Goal: Task Accomplishment & Management: Manage account settings

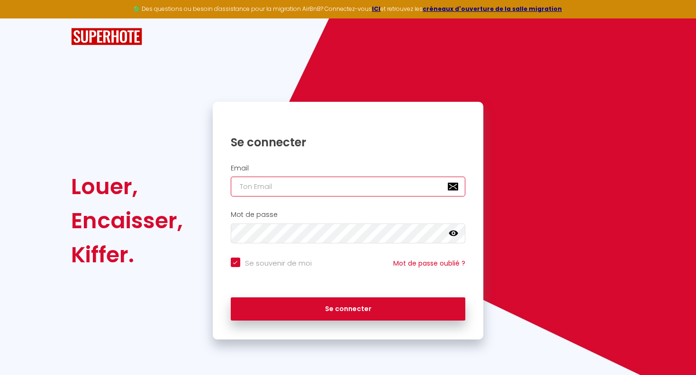
click at [271, 186] on input "email" at bounding box center [348, 187] width 235 height 20
type input "T"
checkbox input "true"
type input "TH"
checkbox input "true"
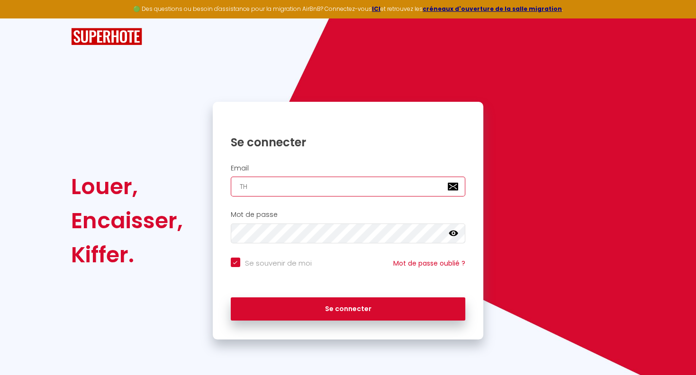
type input "[EMAIL_ADDRESS][DOMAIN_NAME]"
checkbox input "true"
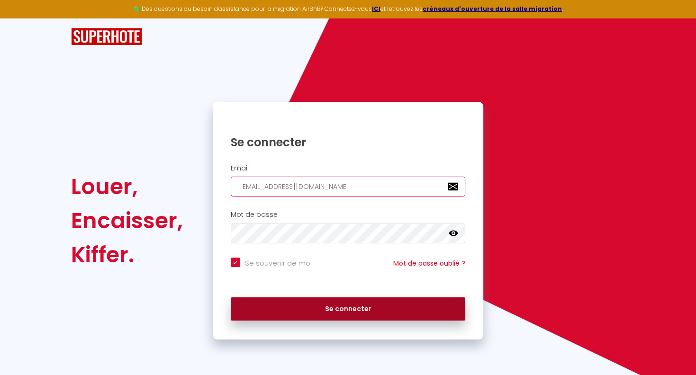
type input "[EMAIL_ADDRESS][DOMAIN_NAME]"
click at [357, 312] on button "Se connecter" at bounding box center [348, 310] width 235 height 24
checkbox input "true"
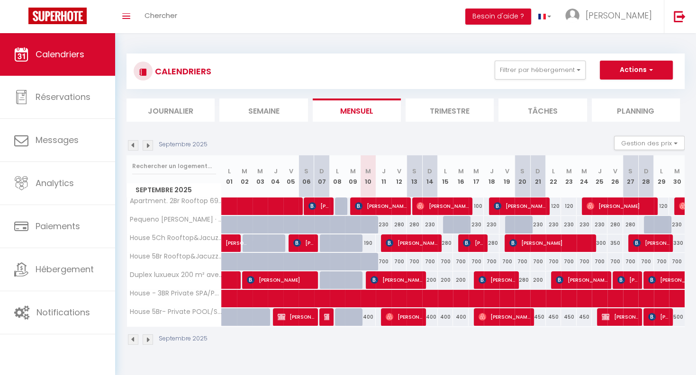
click at [274, 279] on span "[PERSON_NAME]" at bounding box center [281, 280] width 68 height 18
select select "OK"
select select "KO"
select select "0"
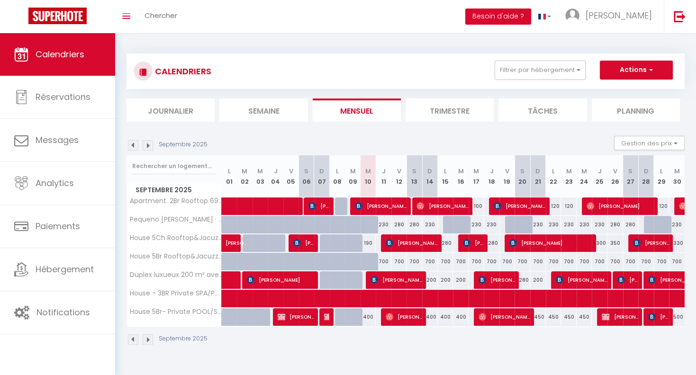
select select "1"
select select
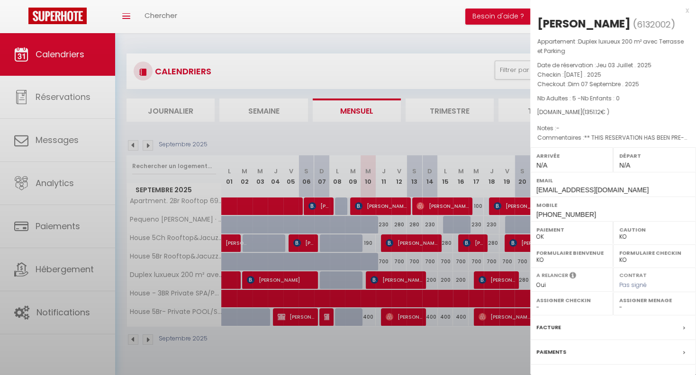
click at [274, 280] on div at bounding box center [348, 187] width 696 height 375
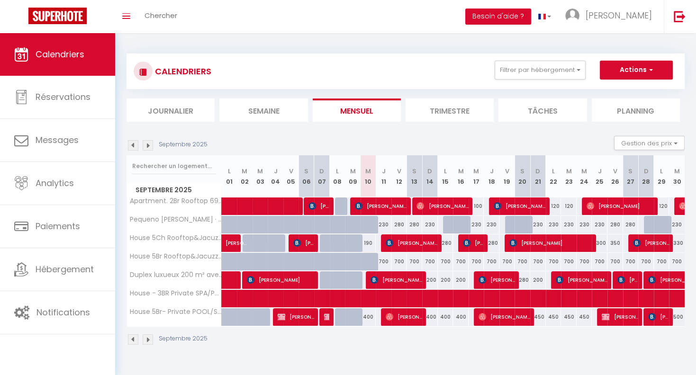
click at [274, 280] on span "[PERSON_NAME]" at bounding box center [281, 280] width 68 height 18
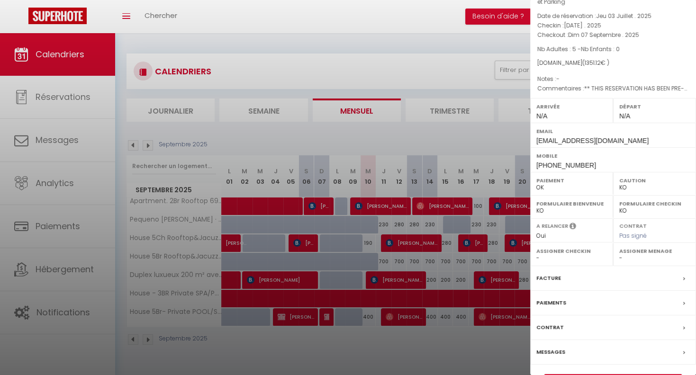
scroll to position [74, 0]
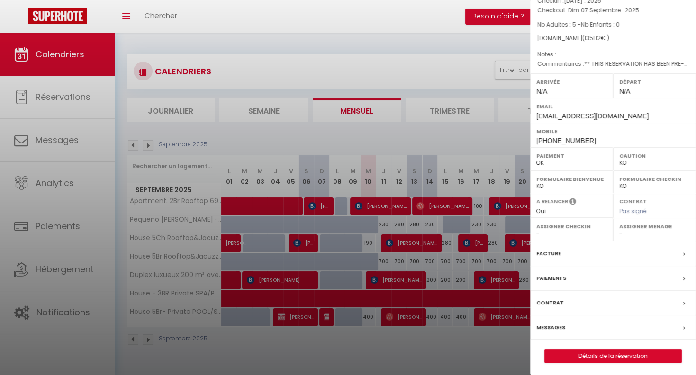
click at [550, 326] on label "Messages" at bounding box center [550, 328] width 29 height 10
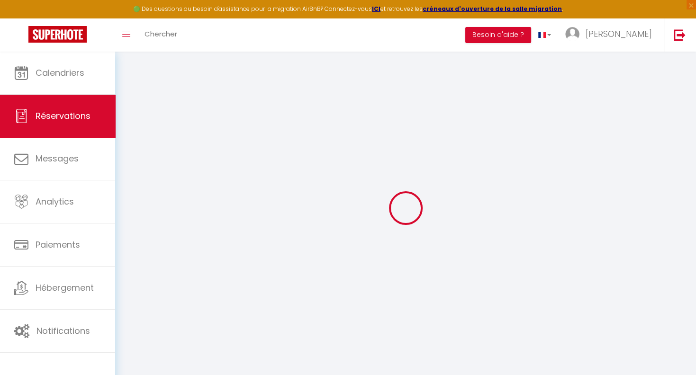
select select
checkbox input "false"
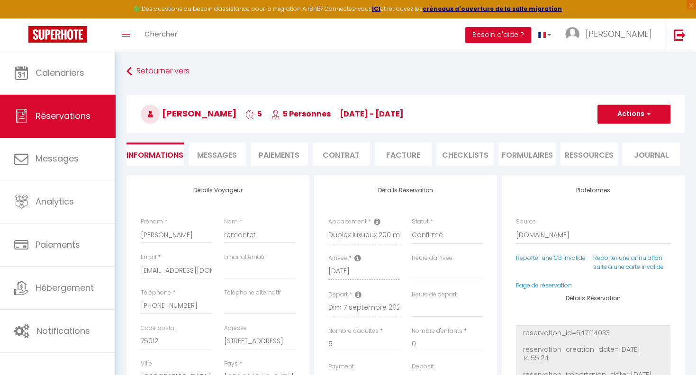
select select
checkbox input "false"
select select
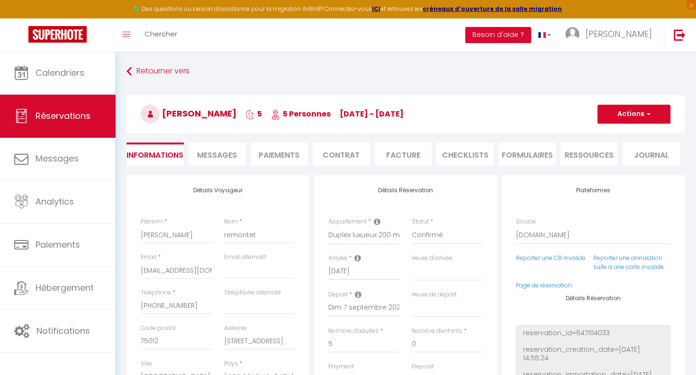
checkbox input "false"
type textarea "** THIS RESERVATION HAS BEEN PRE-PAID ** BOOKING NOTE : Payment charge is EUR 1…"
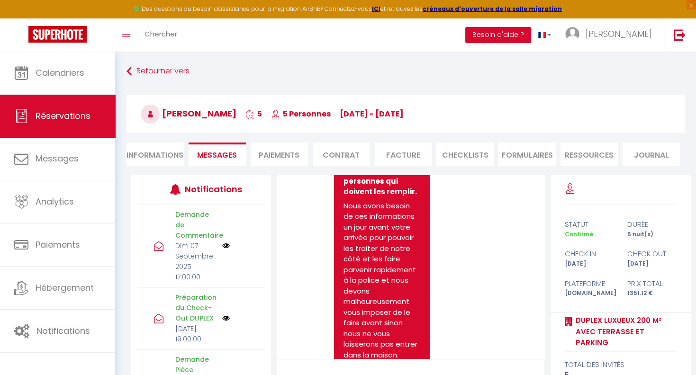
scroll to position [2087, 0]
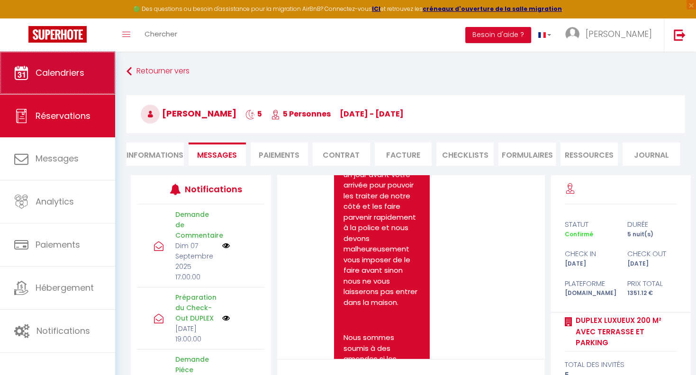
click at [63, 73] on span "Calendriers" at bounding box center [60, 73] width 49 height 12
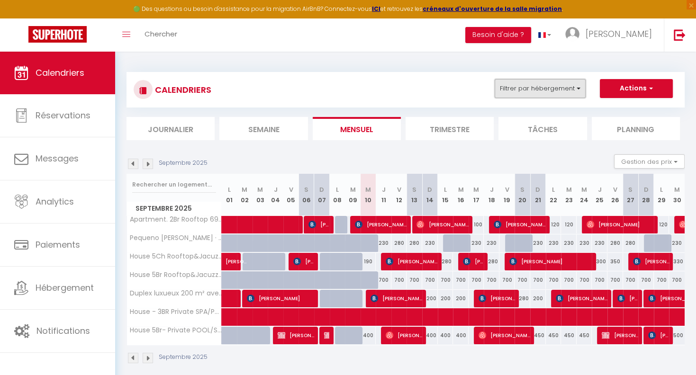
click at [548, 92] on button "Filtrer par hébergement" at bounding box center [540, 88] width 91 height 19
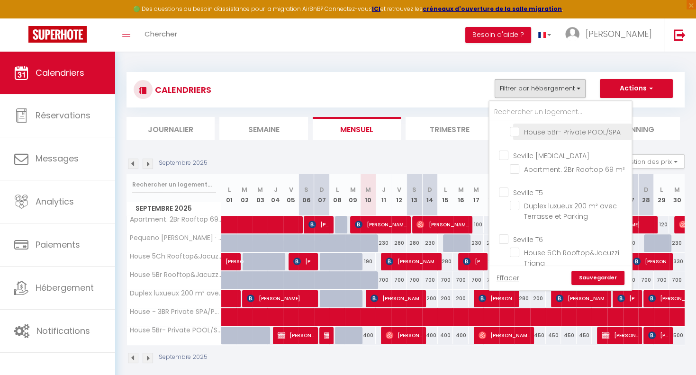
click at [540, 132] on input "House 5Br- Private POOL/SPA" at bounding box center [569, 131] width 118 height 9
checkbox input "true"
checkbox input "false"
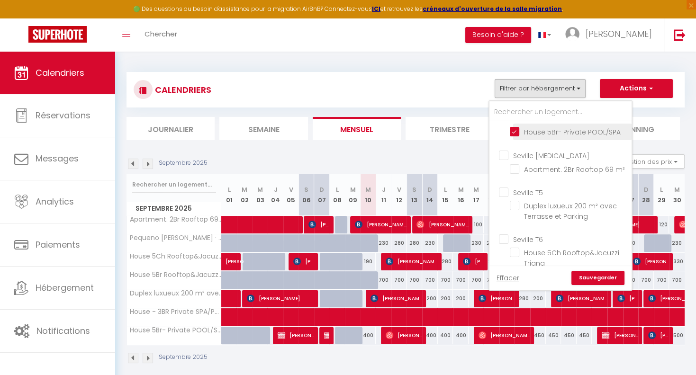
checkbox input "false"
checkbox input "true"
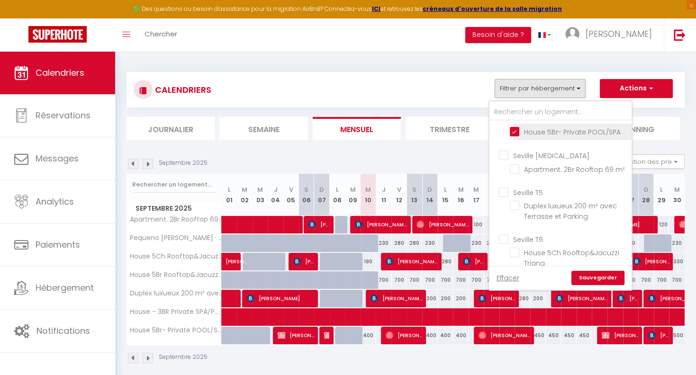
checkbox input "false"
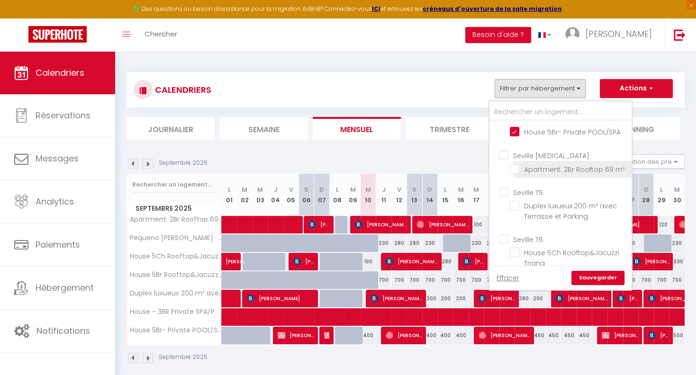
click at [535, 165] on input "Apartment. 2Br Rooftop 69 m²" at bounding box center [569, 168] width 118 height 9
checkbox input "true"
checkbox input "false"
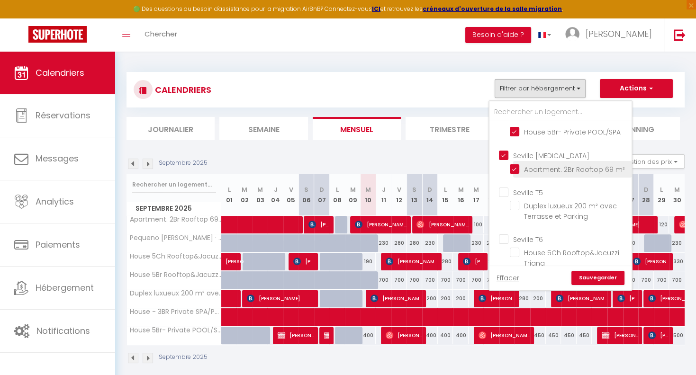
checkbox input "false"
checkbox input "true"
checkbox input "false"
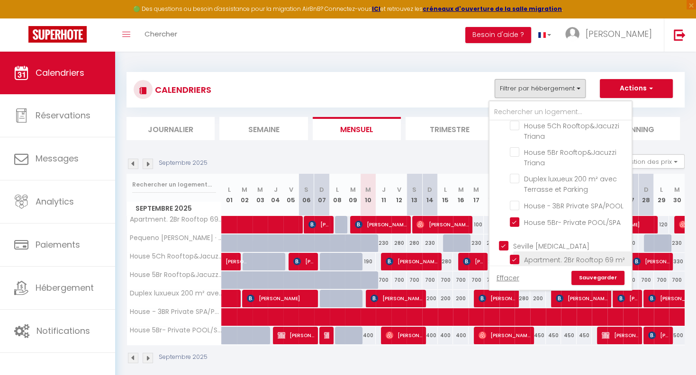
scroll to position [0, 0]
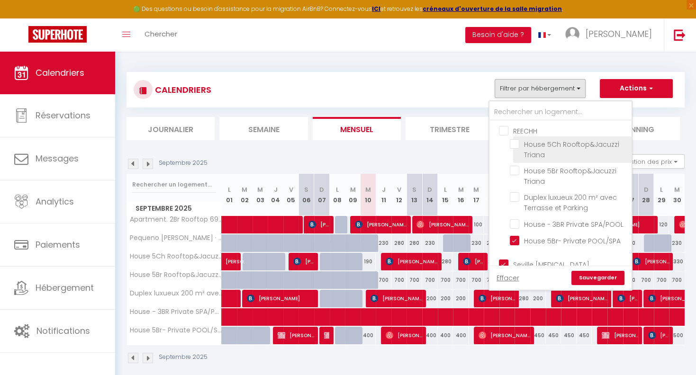
click at [532, 144] on input "House 5Ch Rooftop&Jacuzzi Triana" at bounding box center [569, 143] width 118 height 9
checkbox input "true"
checkbox input "false"
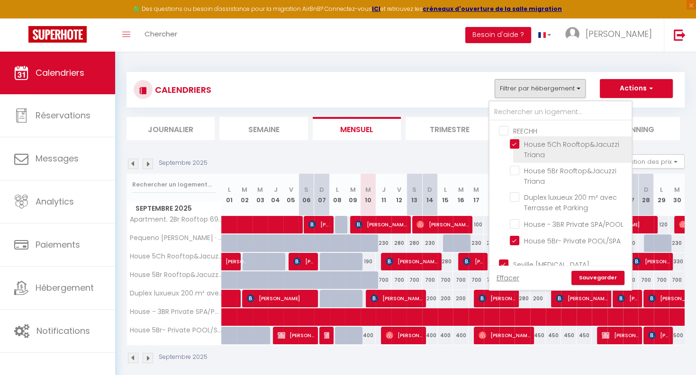
checkbox input "false"
checkbox input "true"
checkbox input "false"
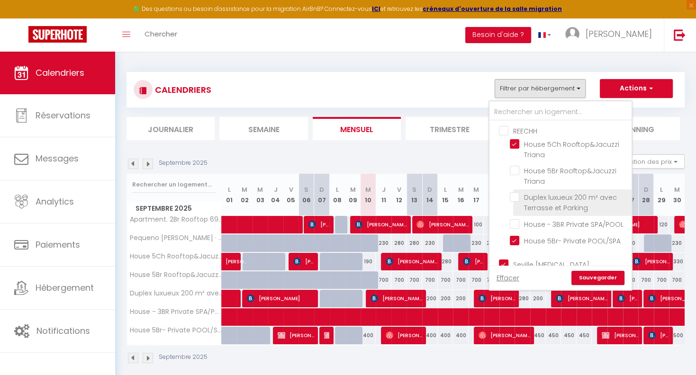
click at [529, 198] on input "Duplex luxueux 200 m² avec Terrasse et Parking" at bounding box center [569, 196] width 118 height 9
checkbox input "true"
checkbox input "false"
checkbox input "true"
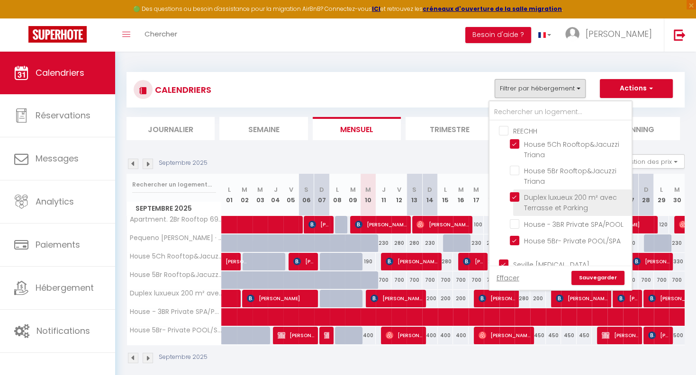
checkbox input "true"
checkbox input "false"
click at [589, 276] on link "Sauvegarder" at bounding box center [597, 278] width 53 height 14
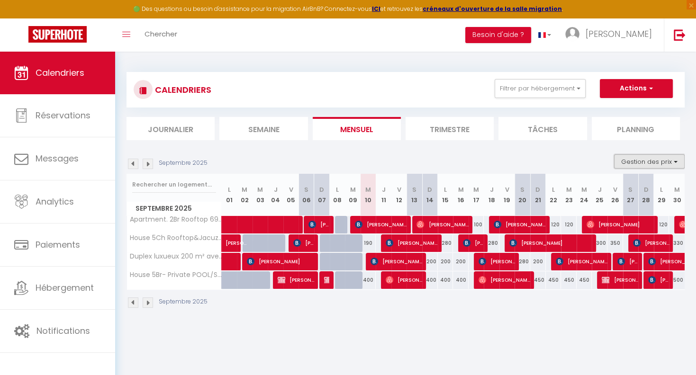
click at [640, 162] on button "Gestion des prix" at bounding box center [649, 161] width 71 height 14
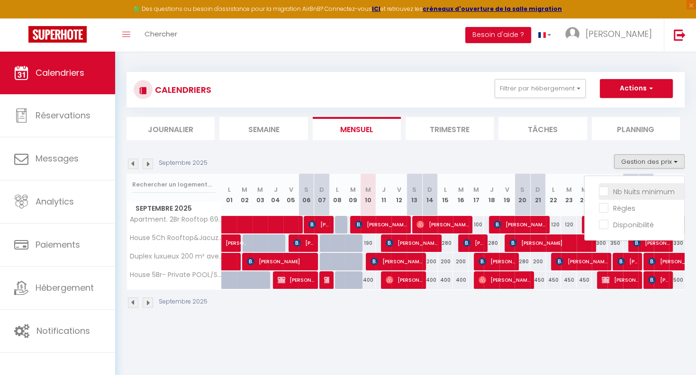
click at [628, 189] on input "Nb Nuits minimum" at bounding box center [641, 190] width 85 height 9
checkbox input "true"
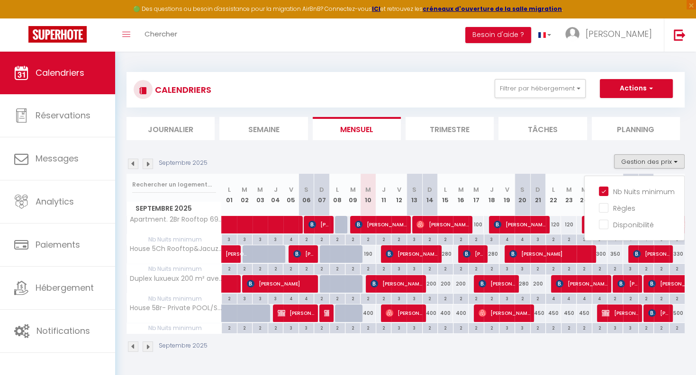
click at [578, 156] on div "Septembre 2025 Gestion des prix Nb Nuits minimum Règles Disponibilité" at bounding box center [406, 163] width 558 height 19
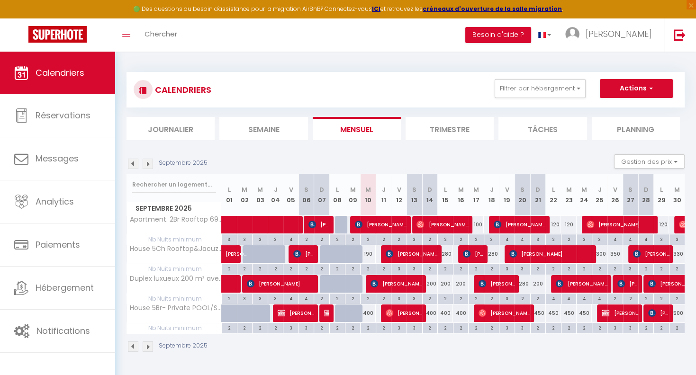
click at [396, 311] on span "[PERSON_NAME][DATE]" at bounding box center [404, 313] width 36 height 18
select select "OK"
select select "KO"
select select "0"
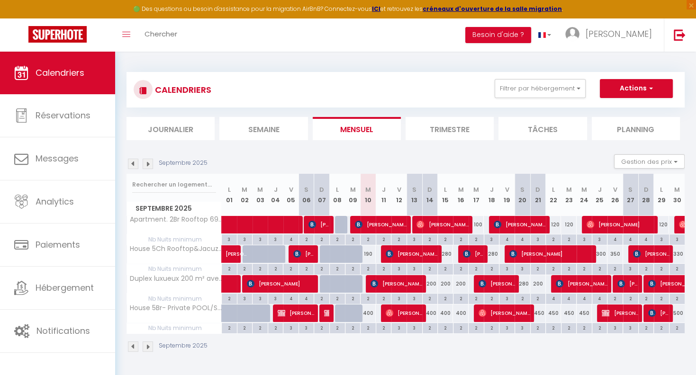
select select "1"
select select
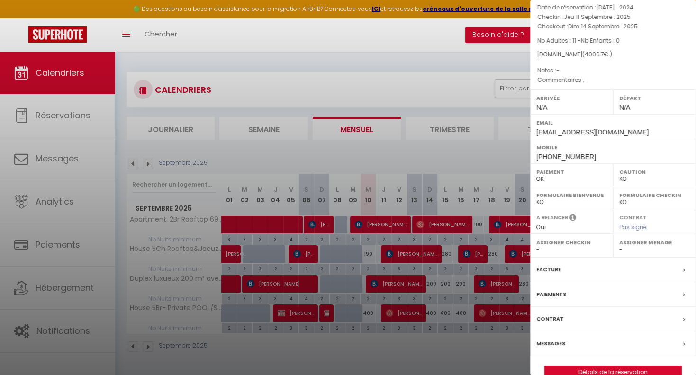
scroll to position [64, 0]
click at [558, 338] on label "Messages" at bounding box center [550, 343] width 29 height 10
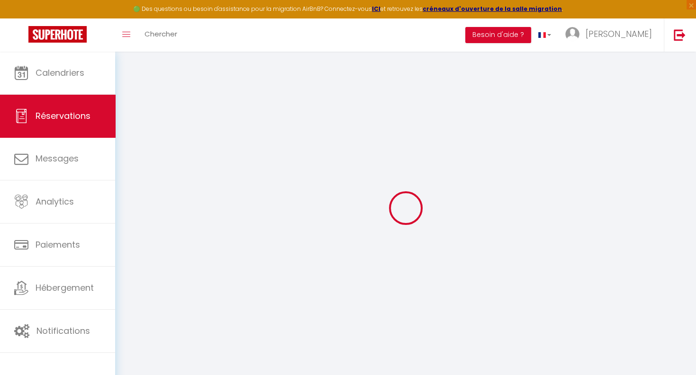
select select
checkbox input "false"
select select
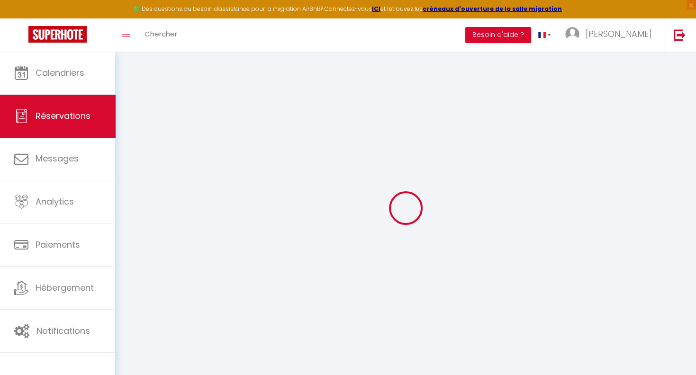
checkbox input "false"
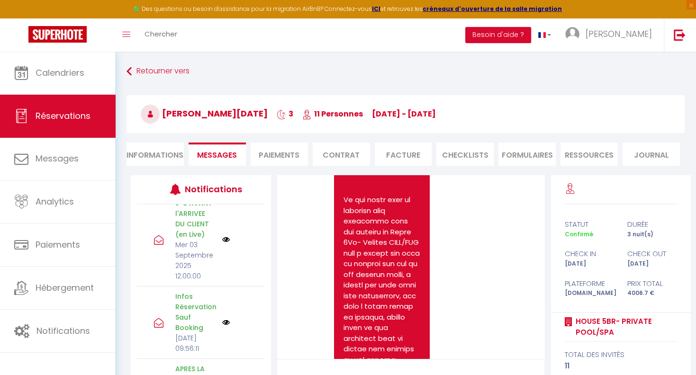
scroll to position [334, 0]
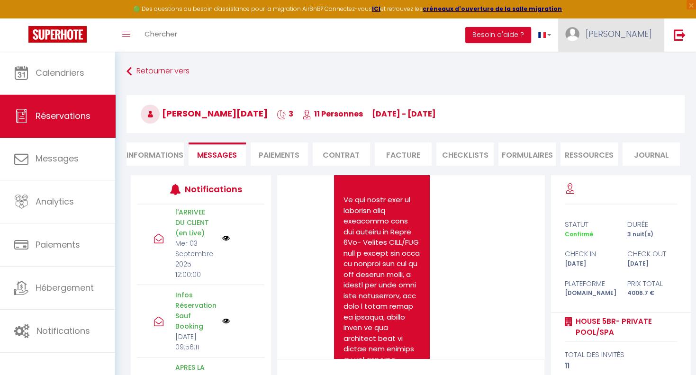
click at [628, 33] on span "[PERSON_NAME]" at bounding box center [619, 34] width 66 height 12
click at [616, 80] on link "Équipe" at bounding box center [626, 83] width 70 height 16
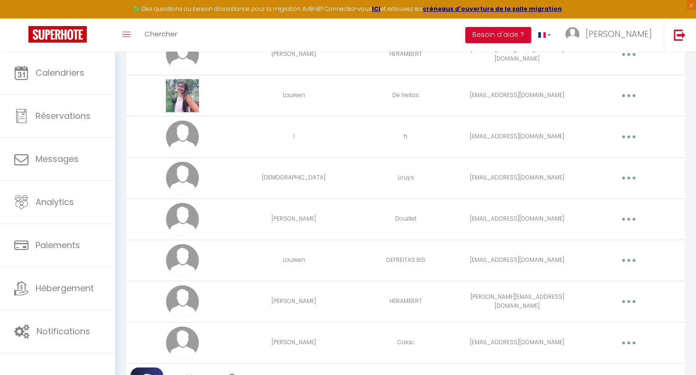
scroll to position [47, 0]
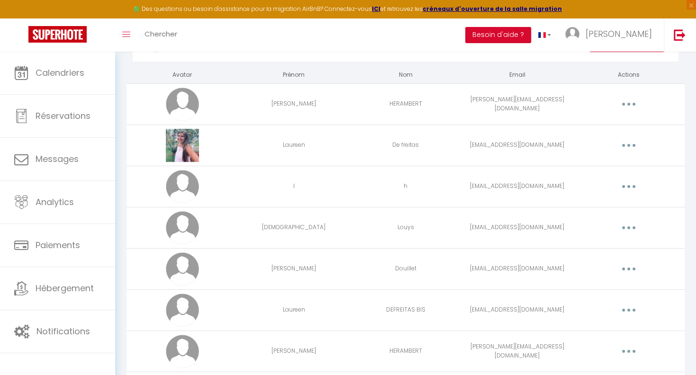
click at [627, 145] on button "button" at bounding box center [629, 145] width 27 height 15
click at [590, 168] on link "Editer" at bounding box center [604, 167] width 70 height 16
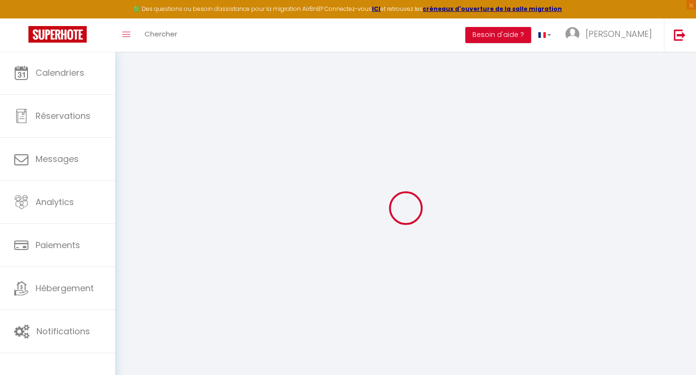
type input "Laureen"
type input "De freitas"
type input "[EMAIL_ADDRESS][DOMAIN_NAME]"
type textarea "[URL][DOMAIN_NAME]"
checkbox input "true"
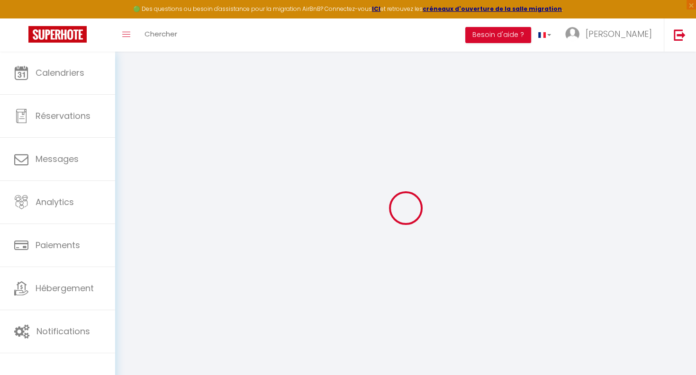
checkbox input "true"
checkbox input "false"
checkbox input "true"
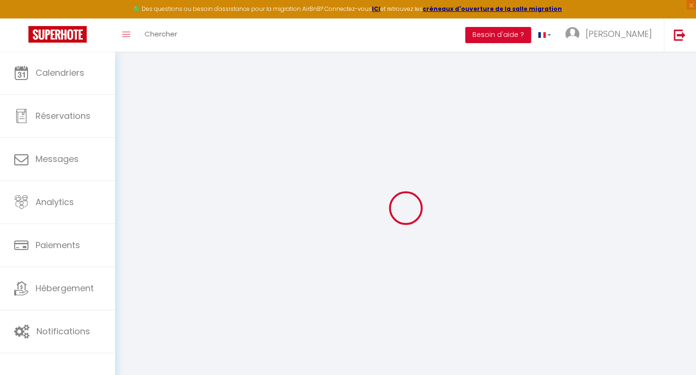
checkbox input "true"
checkbox input "false"
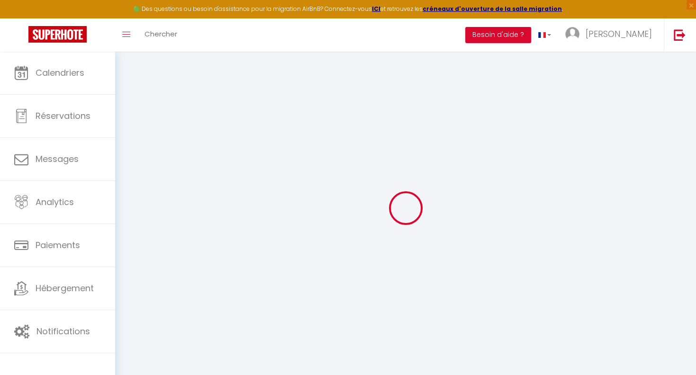
checkbox input "true"
checkbox input "false"
select select
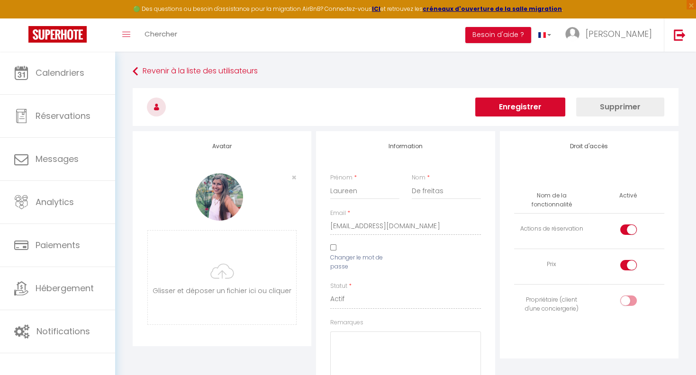
click at [625, 264] on div at bounding box center [628, 265] width 17 height 10
click at [628, 264] on input "checkbox" at bounding box center [636, 267] width 17 height 14
checkbox input "false"
click at [630, 229] on input "checkbox" at bounding box center [636, 232] width 17 height 14
checkbox input "false"
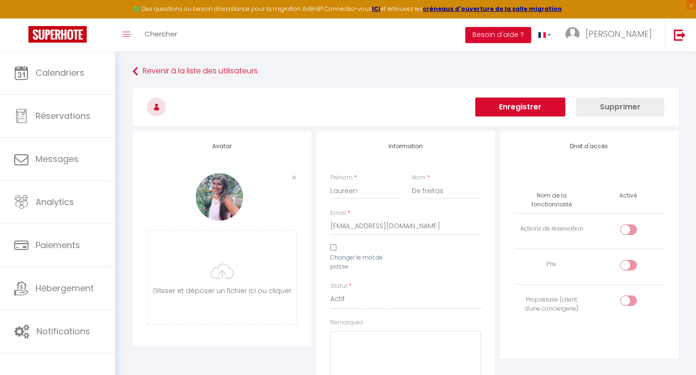
click at [614, 109] on button "Supprimer" at bounding box center [620, 107] width 88 height 19
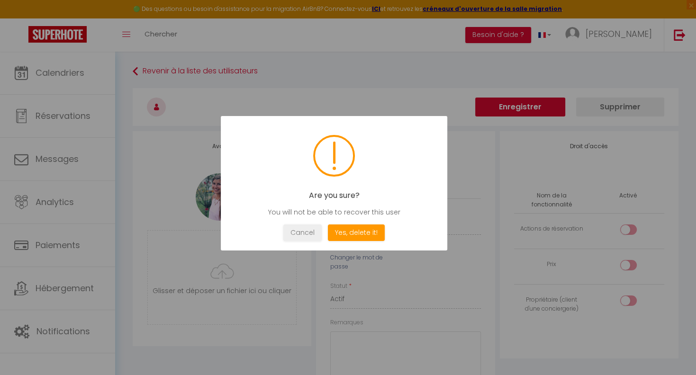
click at [350, 236] on button "Yes, delete it!" at bounding box center [356, 233] width 57 height 17
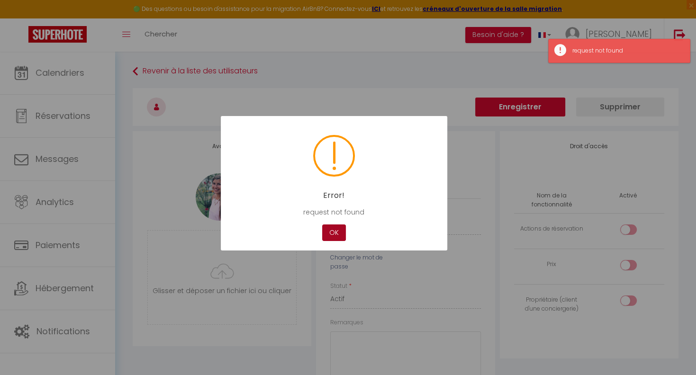
click at [329, 234] on button "OK" at bounding box center [334, 233] width 24 height 17
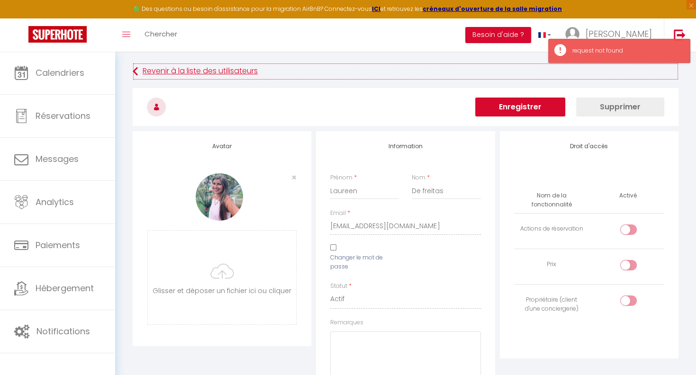
click at [179, 72] on link "Revenir à la liste des utilisateurs" at bounding box center [406, 71] width 546 height 17
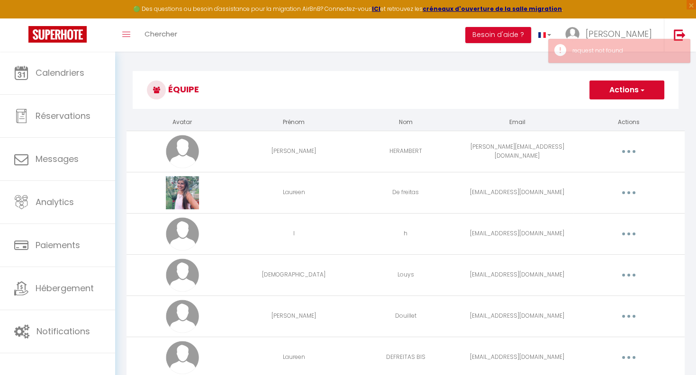
click at [632, 195] on button "button" at bounding box center [629, 192] width 27 height 15
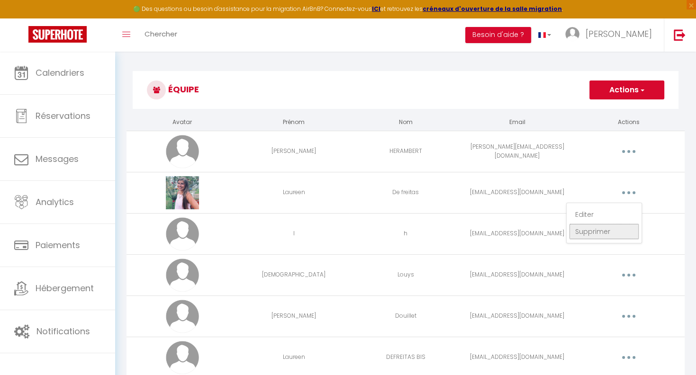
click at [595, 229] on link "Supprimer" at bounding box center [604, 232] width 70 height 16
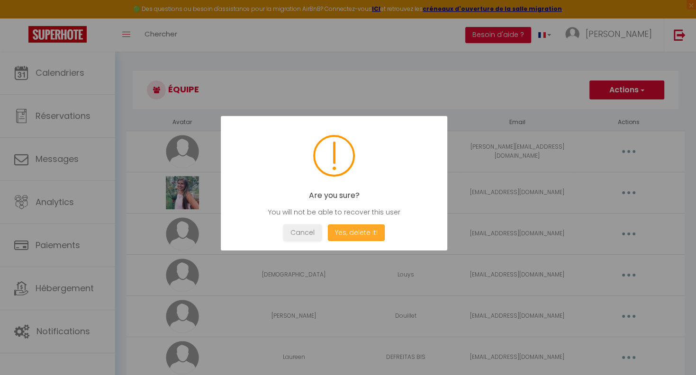
click at [365, 234] on button "Yes, delete it!" at bounding box center [356, 233] width 57 height 17
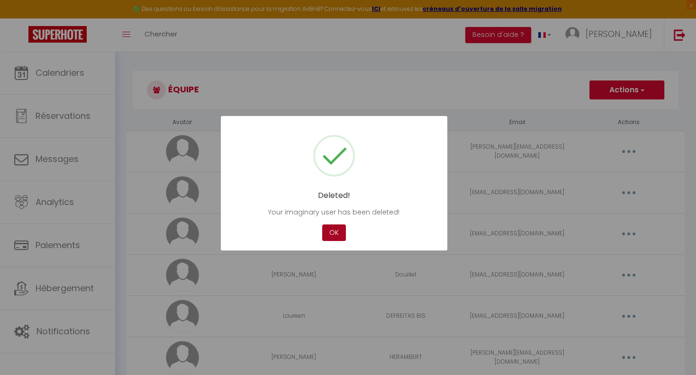
click at [335, 233] on button "OK" at bounding box center [334, 233] width 24 height 17
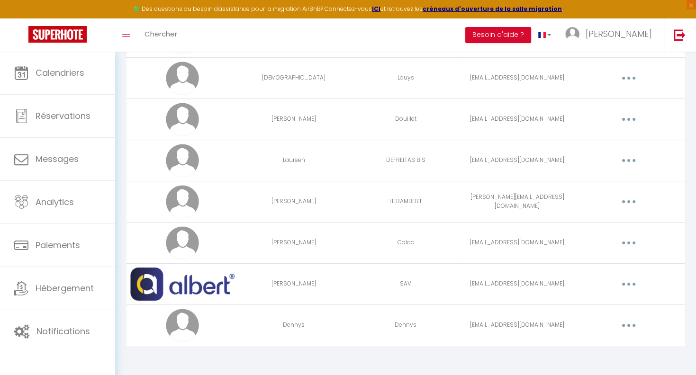
scroll to position [106, 0]
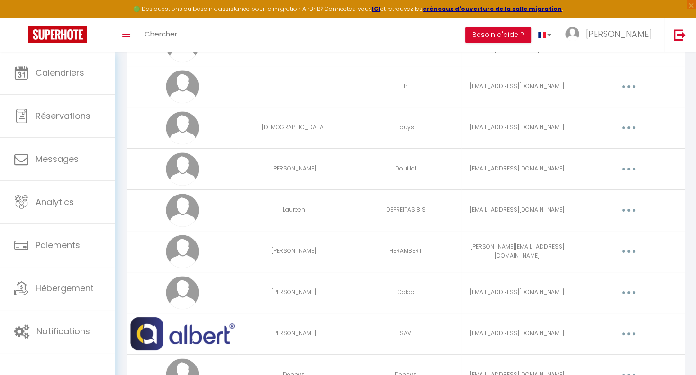
click at [630, 128] on button "button" at bounding box center [629, 127] width 27 height 15
click at [579, 150] on link "Editer" at bounding box center [604, 150] width 70 height 16
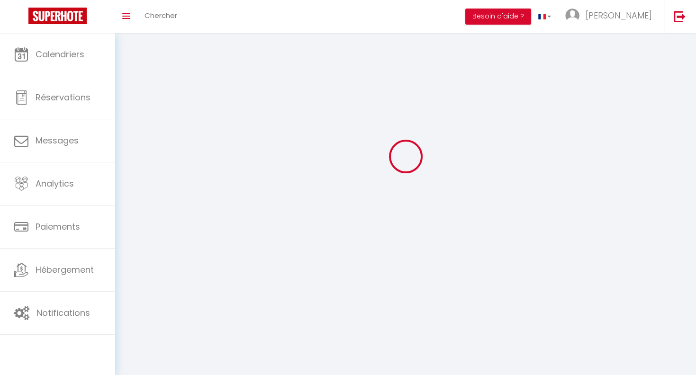
scroll to position [33, 0]
type input "[DEMOGRAPHIC_DATA]"
type input "Louys"
type input "[EMAIL_ADDRESS][DOMAIN_NAME]"
type textarea "[URL][DOMAIN_NAME]"
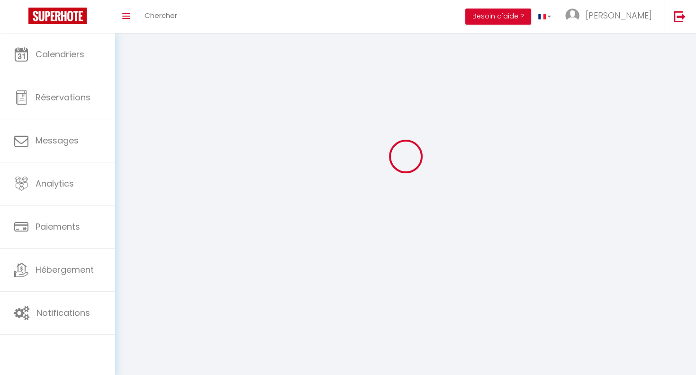
checkbox input "true"
checkbox input "false"
checkbox input "true"
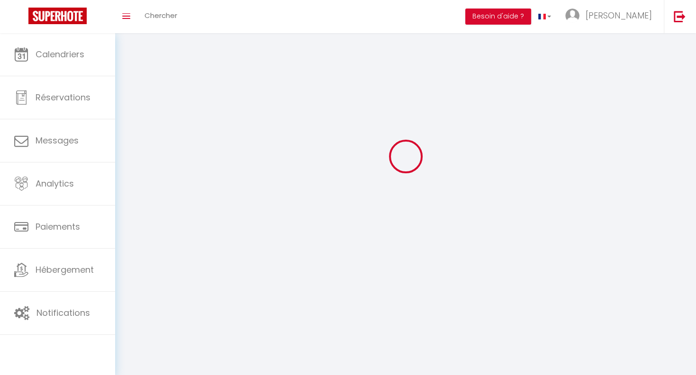
checkbox input "true"
checkbox input "false"
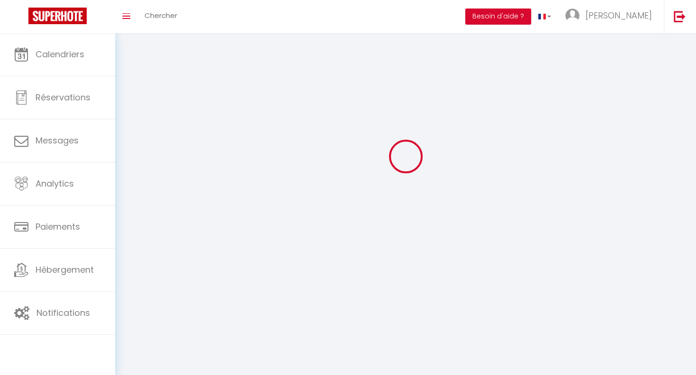
checkbox input "false"
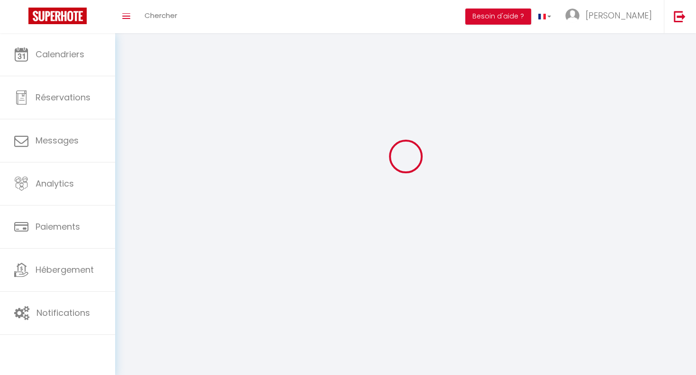
select select
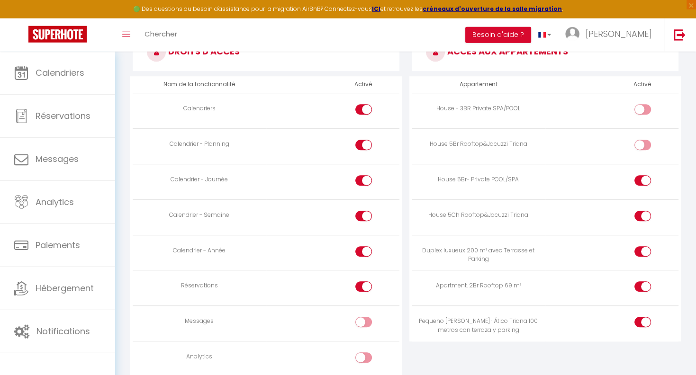
scroll to position [550, 0]
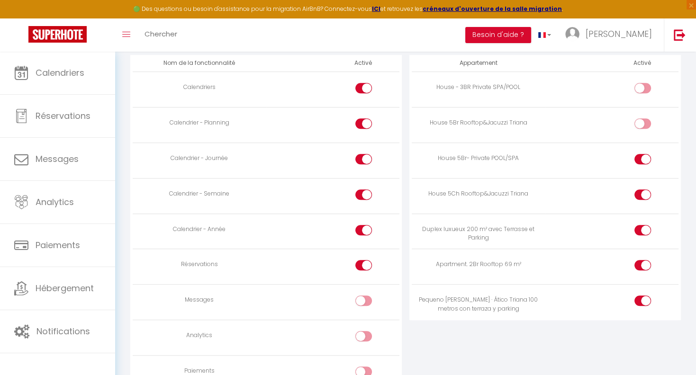
click at [635, 297] on div at bounding box center [643, 301] width 17 height 10
click at [643, 297] on input "checkbox" at bounding box center [651, 303] width 17 height 14
checkbox input "false"
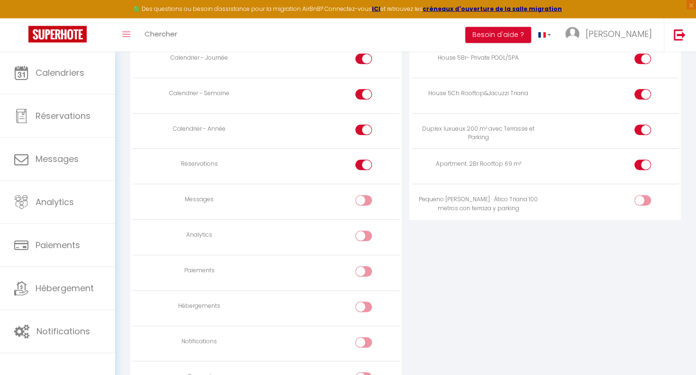
scroll to position [650, 0]
click at [364, 201] on input "checkbox" at bounding box center [371, 203] width 17 height 14
checkbox input "true"
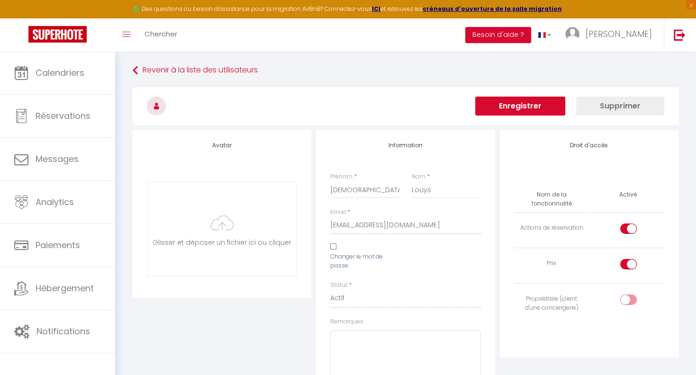
scroll to position [0, 0]
click at [515, 105] on button "Enregistrer" at bounding box center [520, 107] width 90 height 19
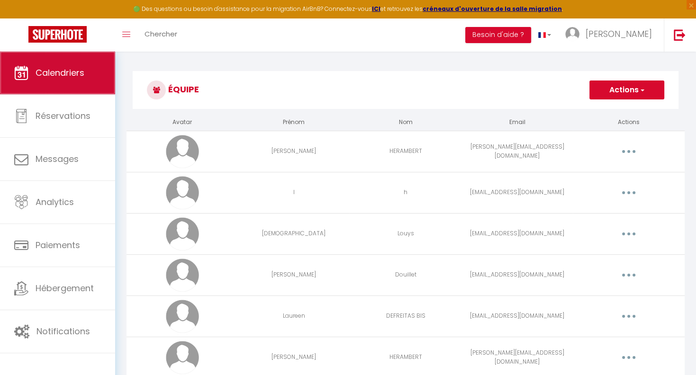
click at [61, 68] on span "Calendriers" at bounding box center [60, 73] width 49 height 12
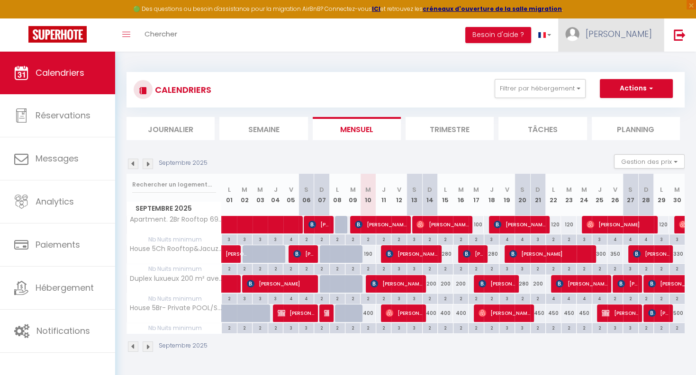
click at [626, 31] on span "[PERSON_NAME]" at bounding box center [619, 34] width 66 height 12
click at [619, 82] on link "Équipe" at bounding box center [626, 83] width 70 height 16
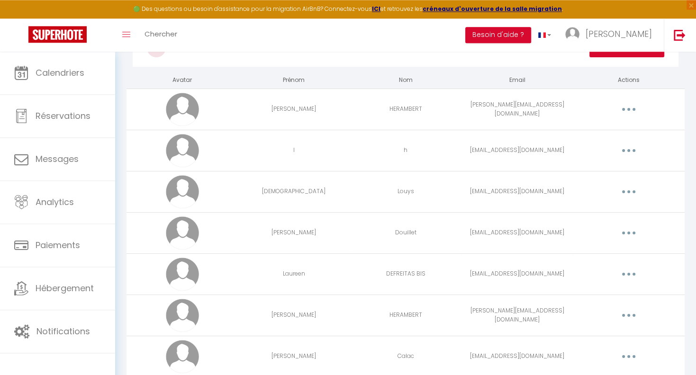
scroll to position [156, 0]
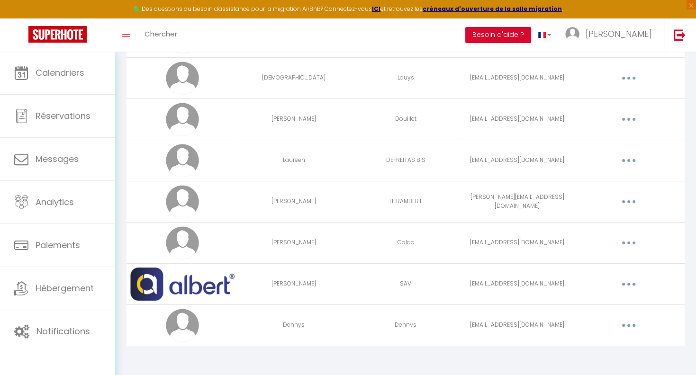
click at [628, 324] on icon "button" at bounding box center [628, 325] width 3 height 3
click at [591, 343] on link "Editer" at bounding box center [604, 347] width 70 height 16
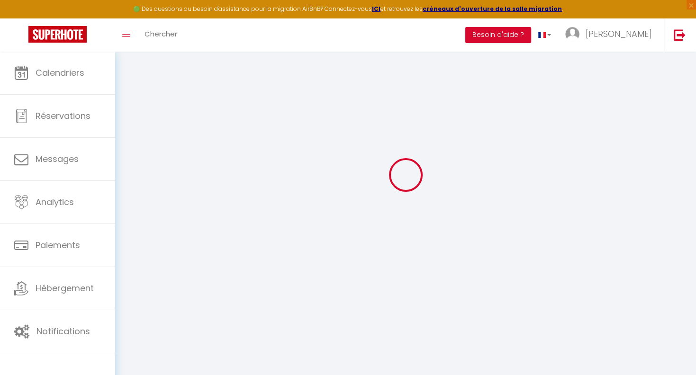
type input "Dennys"
type input "[EMAIL_ADDRESS][DOMAIN_NAME]"
type textarea "[URL][DOMAIN_NAME]"
checkbox input "false"
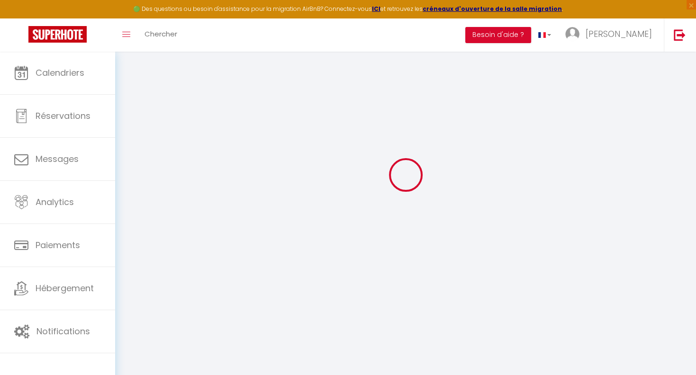
checkbox input "false"
checkbox input "true"
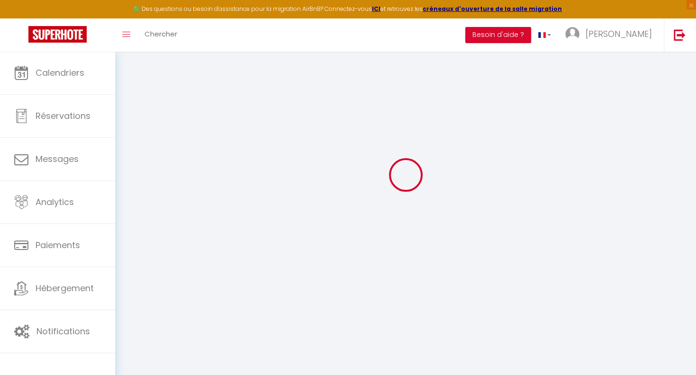
checkbox input "true"
checkbox input "false"
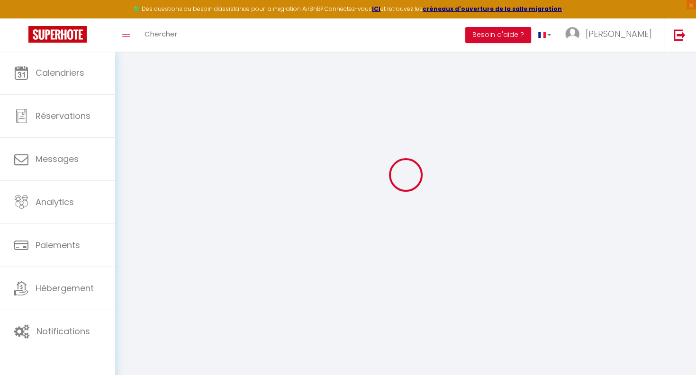
checkbox input "false"
select select
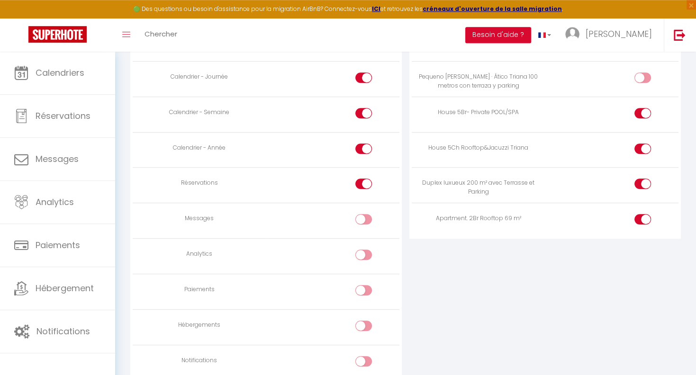
scroll to position [650, 0]
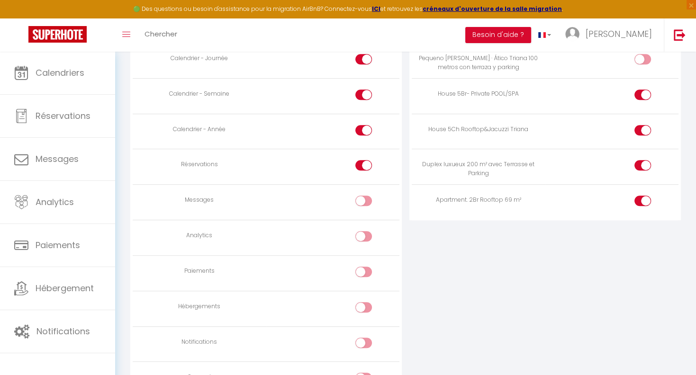
click at [362, 199] on div at bounding box center [363, 201] width 17 height 10
click at [363, 199] on input "checkbox" at bounding box center [371, 203] width 17 height 14
checkbox input "true"
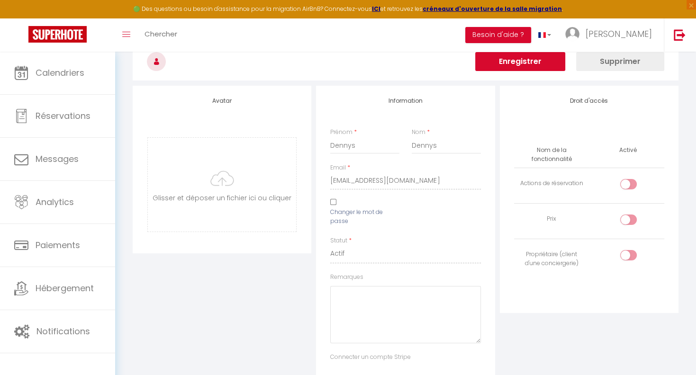
scroll to position [0, 0]
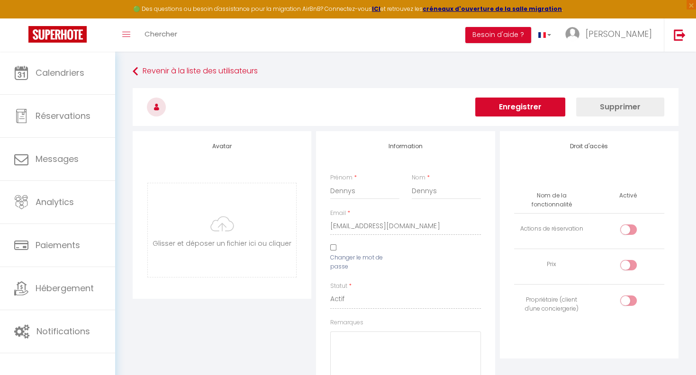
click at [527, 108] on button "Enregistrer" at bounding box center [520, 107] width 90 height 19
